Goal: Information Seeking & Learning: Learn about a topic

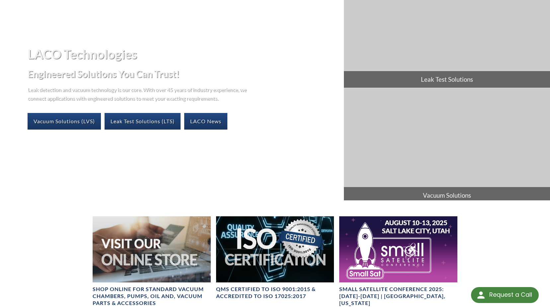
scroll to position [66, 0]
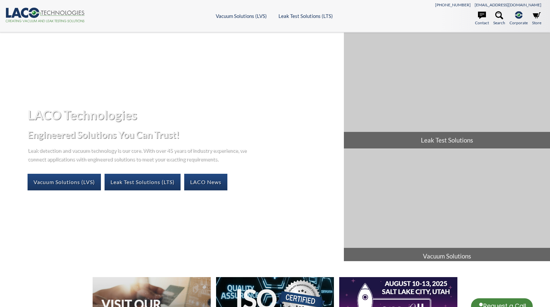
select select "Language Translate Widget"
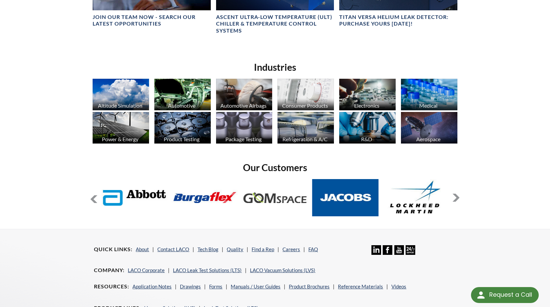
scroll to position [464, 0]
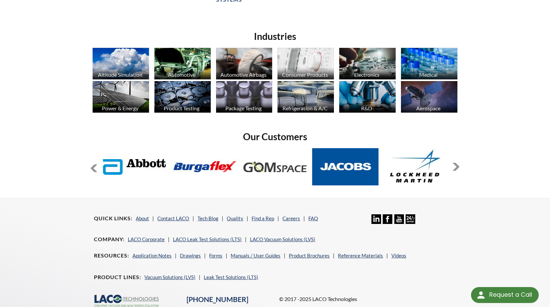
click at [169, 97] on img at bounding box center [182, 97] width 56 height 32
